Goal: Transaction & Acquisition: Purchase product/service

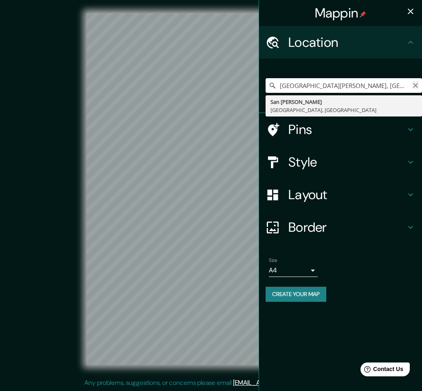
click at [413, 88] on icon "Clear" at bounding box center [415, 85] width 7 height 7
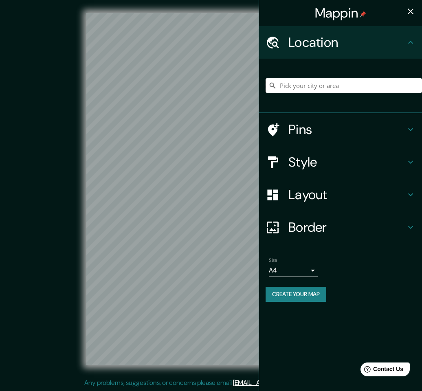
click at [286, 84] on input "Pick your city or area" at bounding box center [344, 85] width 156 height 15
paste input "AV UNIVERSIDAD # 1005, [GEOGRAPHIC_DATA][PERSON_NAME]. [PERSON_NAME]."
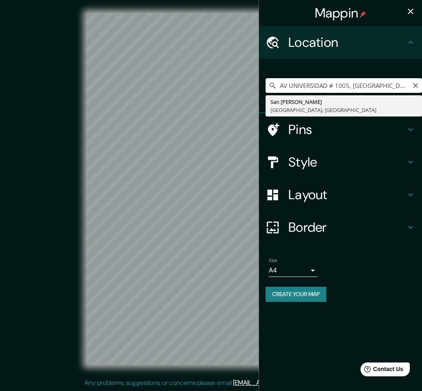
click at [246, 83] on div "Mappin Location AV [GEOGRAPHIC_DATA], [GEOGRAPHIC_DATA][PERSON_NAME]. [PERSON_N…" at bounding box center [211, 195] width 422 height 391
type input "COL DEL [GEOGRAPHIC_DATA]. [PERSON_NAME]."
click at [416, 82] on icon "Clear" at bounding box center [415, 85] width 7 height 7
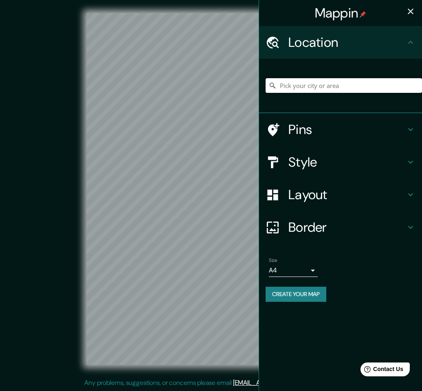
click at [306, 87] on input "Pick your city or area" at bounding box center [344, 85] width 156 height 15
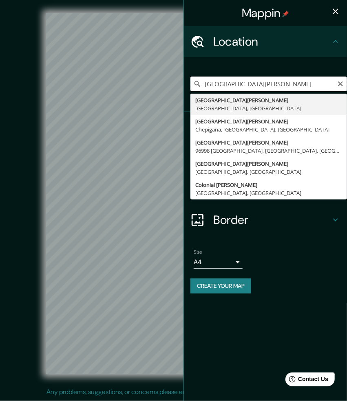
click at [259, 86] on input "[GEOGRAPHIC_DATA][PERSON_NAME]" at bounding box center [268, 84] width 156 height 15
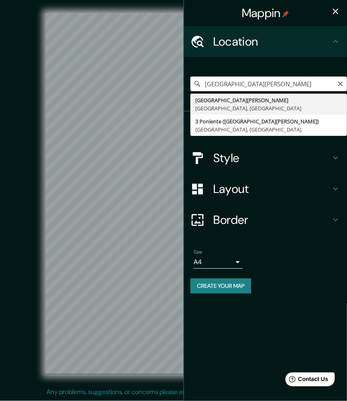
type input "[GEOGRAPHIC_DATA][PERSON_NAME], [GEOGRAPHIC_DATA]"
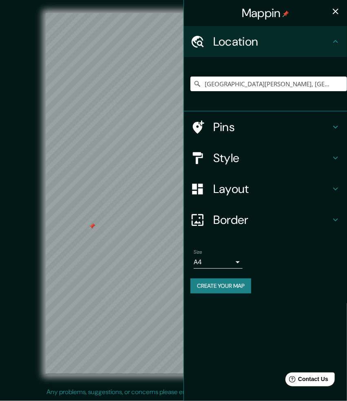
click at [238, 191] on h4 "Layout" at bounding box center [271, 189] width 117 height 15
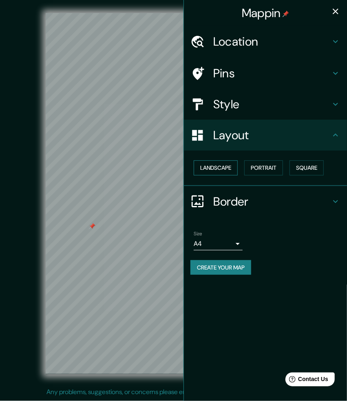
click at [220, 165] on button "Landscape" at bounding box center [216, 168] width 44 height 15
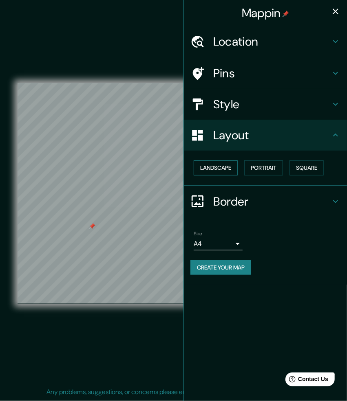
click at [223, 164] on button "Landscape" at bounding box center [216, 168] width 44 height 15
click at [305, 163] on button "Square" at bounding box center [306, 168] width 34 height 15
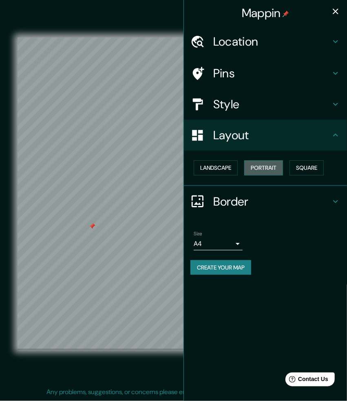
click at [273, 167] on button "Portrait" at bounding box center [263, 168] width 39 height 15
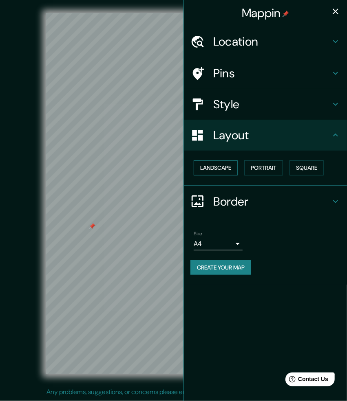
click at [224, 173] on button "Landscape" at bounding box center [216, 168] width 44 height 15
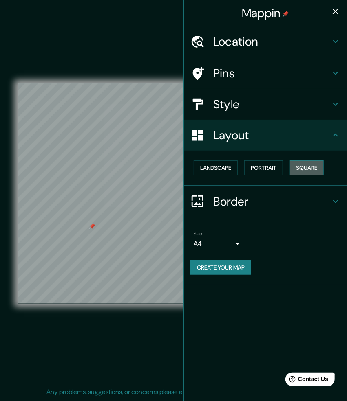
drag, startPoint x: 301, startPoint y: 169, endPoint x: 305, endPoint y: 168, distance: 4.6
click at [305, 168] on button "Square" at bounding box center [306, 168] width 34 height 15
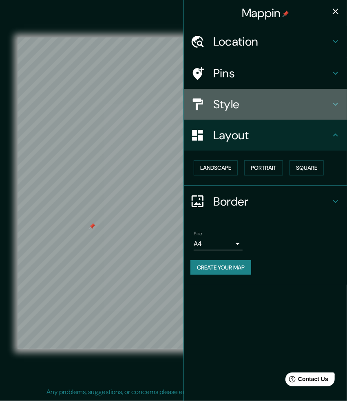
click at [245, 98] on h4 "Style" at bounding box center [271, 104] width 117 height 15
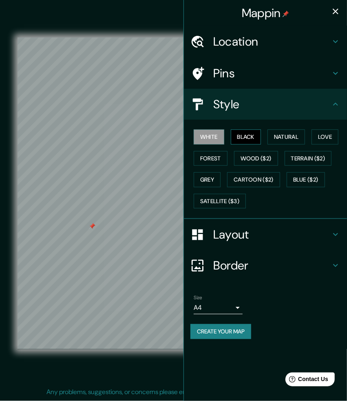
click at [245, 141] on button "Black" at bounding box center [246, 137] width 31 height 15
click at [299, 136] on button "Natural" at bounding box center [285, 137] width 37 height 15
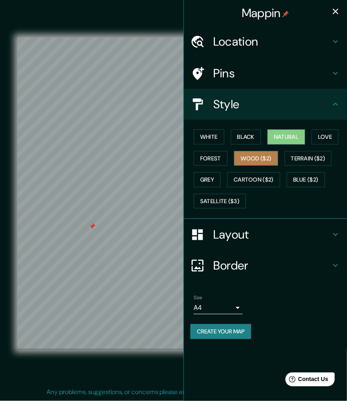
click at [277, 153] on button "Wood ($2)" at bounding box center [256, 158] width 44 height 15
click at [218, 166] on div "White Black Natural Love Forest Wood ($2) Terrain ($2) Grey Cartoon ($2) Blue (…" at bounding box center [268, 169] width 156 height 86
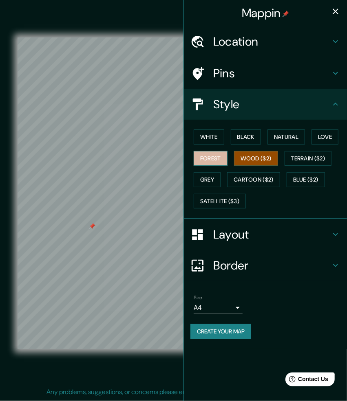
click at [214, 160] on button "Forest" at bounding box center [211, 158] width 34 height 15
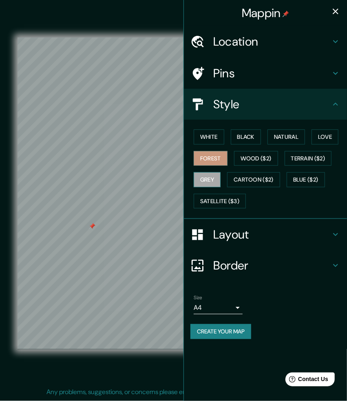
click at [216, 180] on button "Grey" at bounding box center [207, 179] width 27 height 15
click at [269, 177] on button "Cartoon ($2)" at bounding box center [253, 179] width 53 height 15
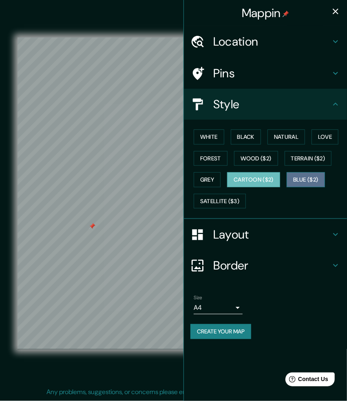
click at [312, 180] on button "Blue ($2)" at bounding box center [305, 179] width 38 height 15
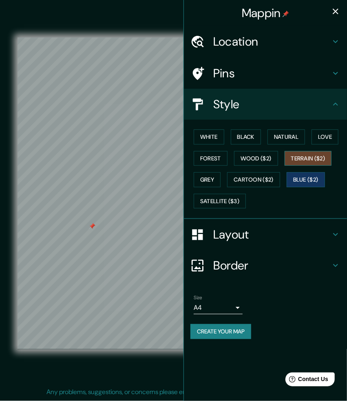
click at [310, 153] on button "Terrain ($2)" at bounding box center [307, 158] width 47 height 15
click at [323, 139] on button "Love" at bounding box center [324, 137] width 27 height 15
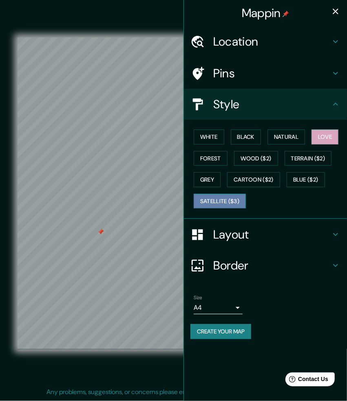
click at [220, 196] on button "Satellite ($3)" at bounding box center [220, 201] width 52 height 15
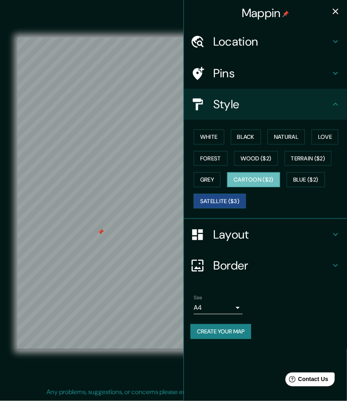
drag, startPoint x: 240, startPoint y: 178, endPoint x: 236, endPoint y: 184, distance: 6.4
click at [240, 178] on button "Cartoon ($2)" at bounding box center [253, 179] width 53 height 15
click at [216, 179] on button "Grey" at bounding box center [207, 179] width 27 height 15
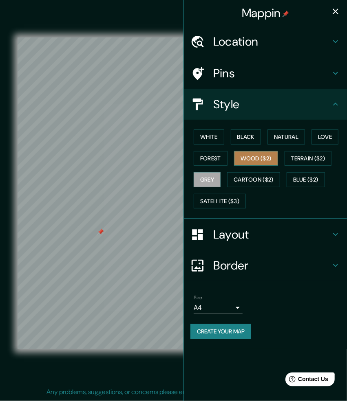
click at [261, 153] on button "Wood ($2)" at bounding box center [256, 158] width 44 height 15
drag, startPoint x: 241, startPoint y: 135, endPoint x: 246, endPoint y: 134, distance: 4.6
click at [246, 134] on button "Black" at bounding box center [246, 137] width 31 height 15
